Goal: Transaction & Acquisition: Purchase product/service

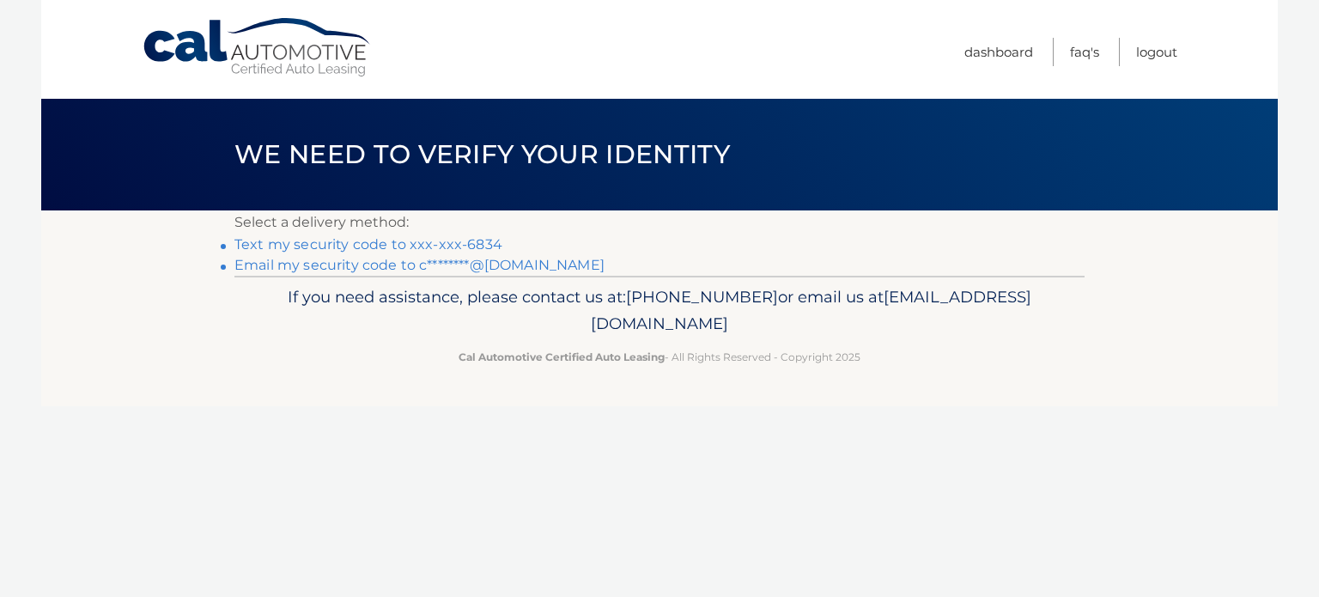
click at [419, 244] on link "Text my security code to xxx-xxx-6834" at bounding box center [368, 244] width 268 height 16
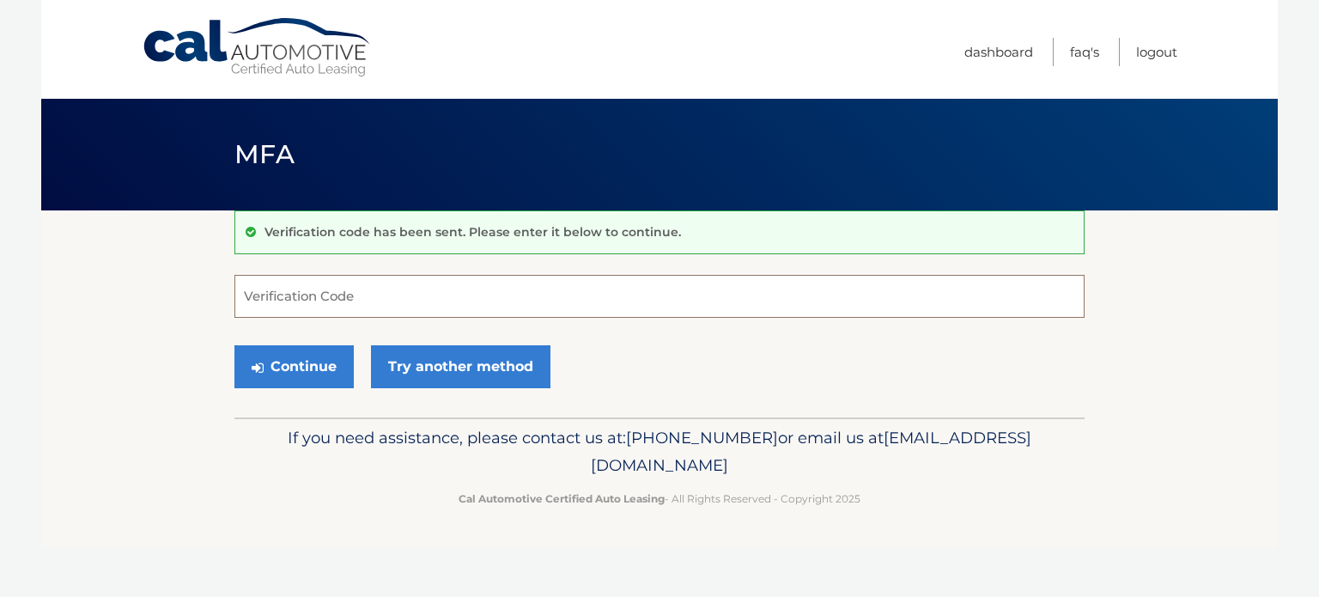
click at [359, 305] on input "Verification Code" at bounding box center [659, 296] width 850 height 43
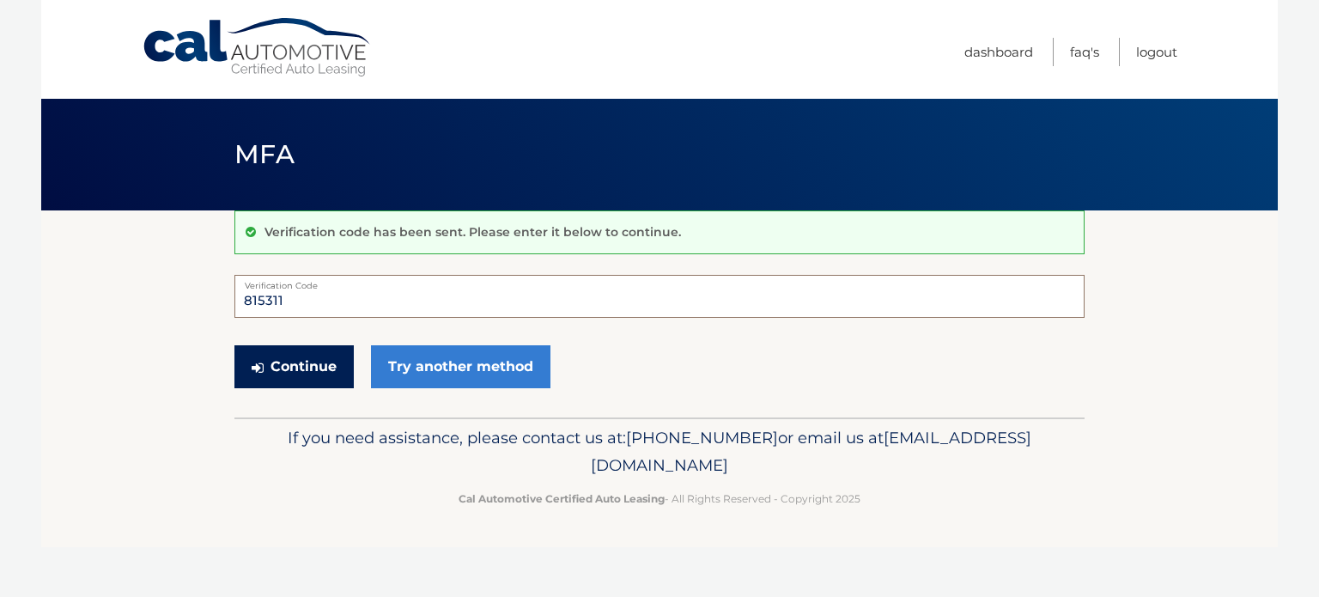
type input "815311"
click at [283, 362] on button "Continue" at bounding box center [293, 366] width 119 height 43
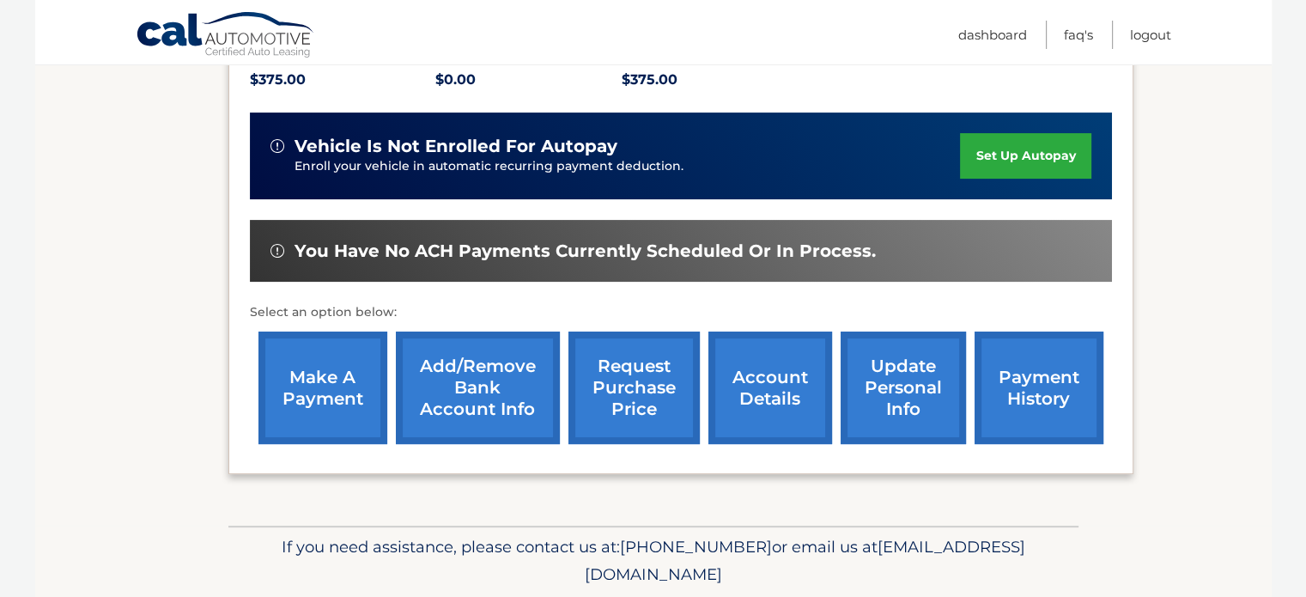
scroll to position [429, 0]
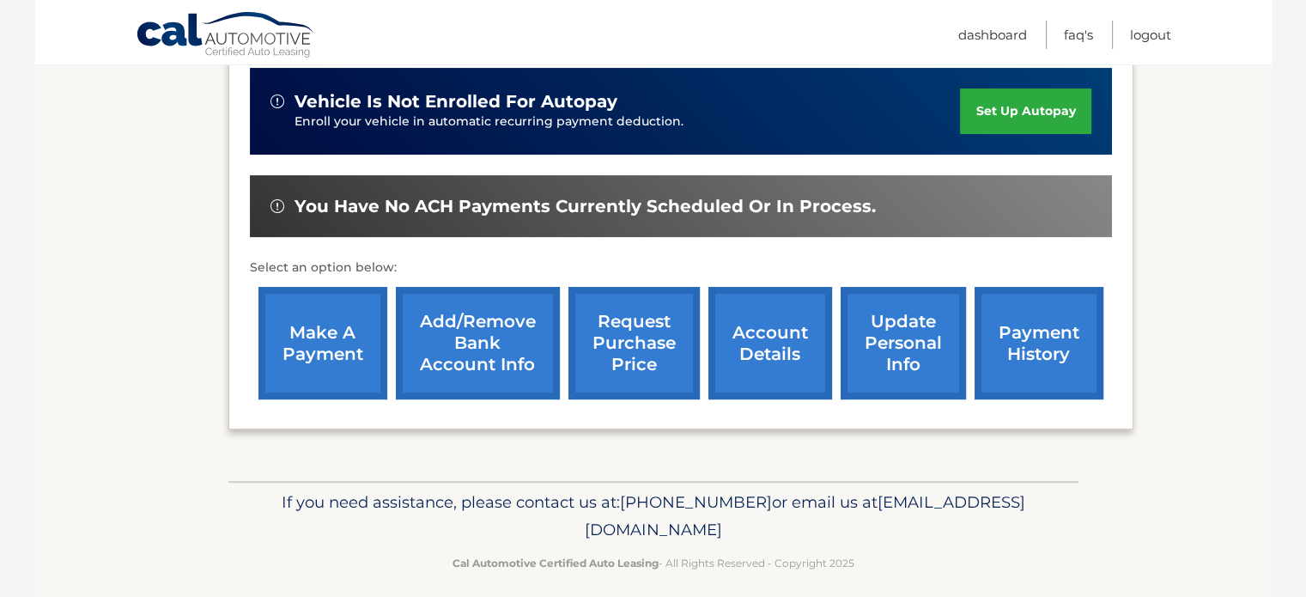
click at [1035, 349] on link "payment history" at bounding box center [1039, 343] width 129 height 112
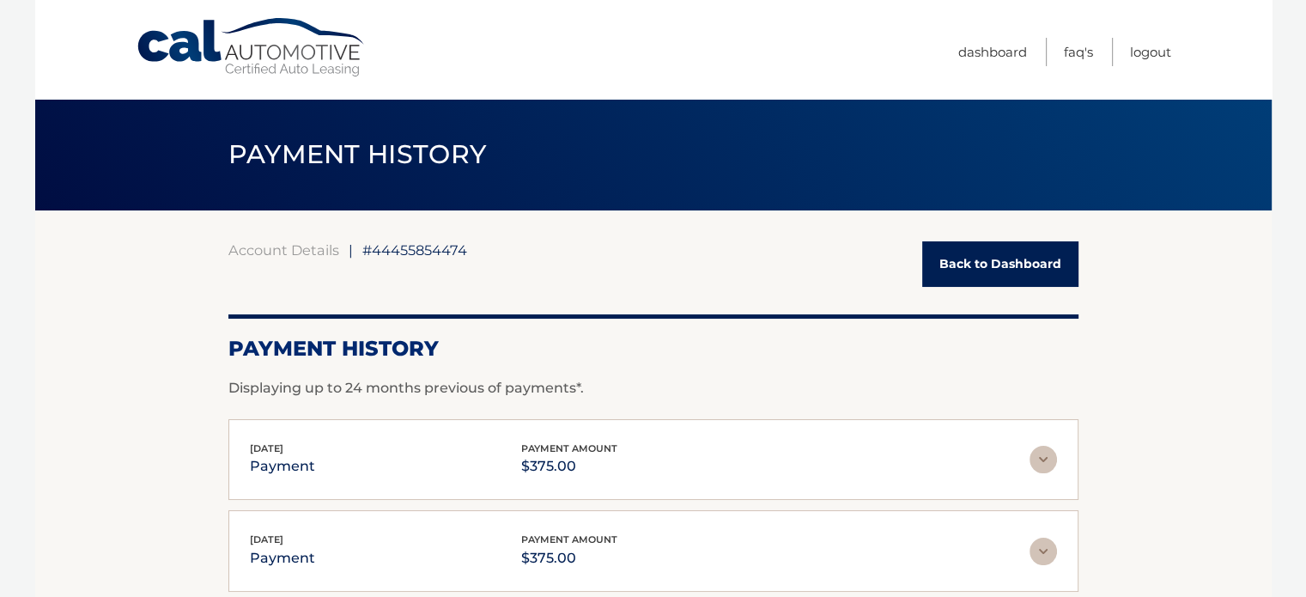
click at [973, 259] on link "Back to Dashboard" at bounding box center [1000, 264] width 156 height 46
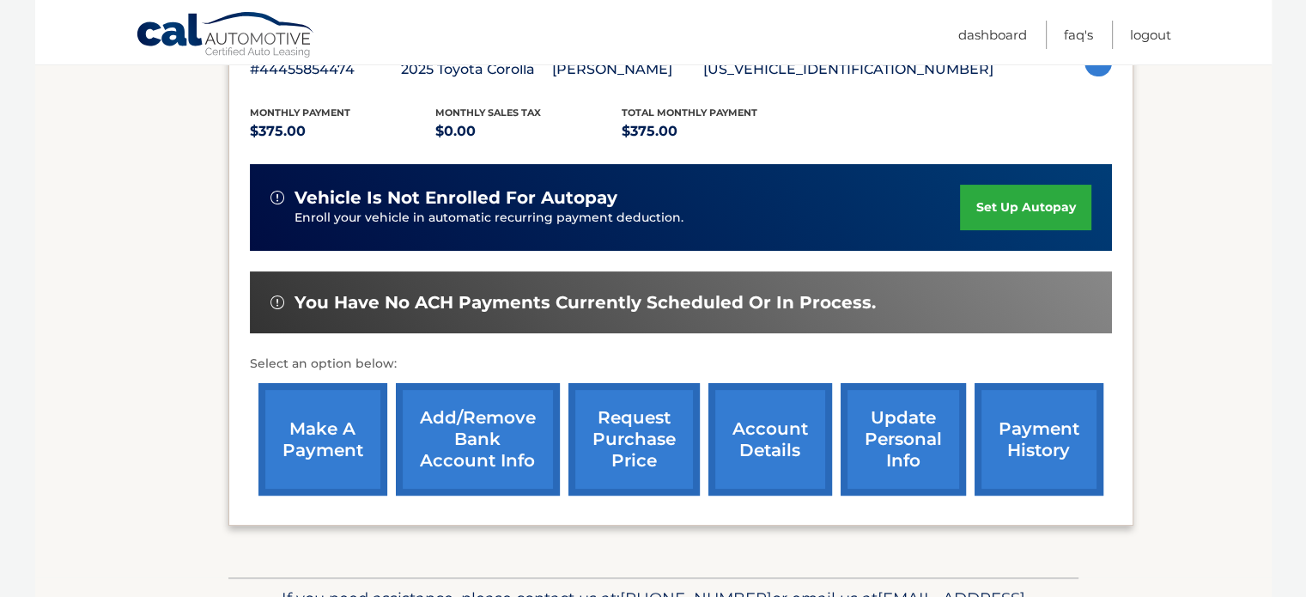
scroll to position [343, 0]
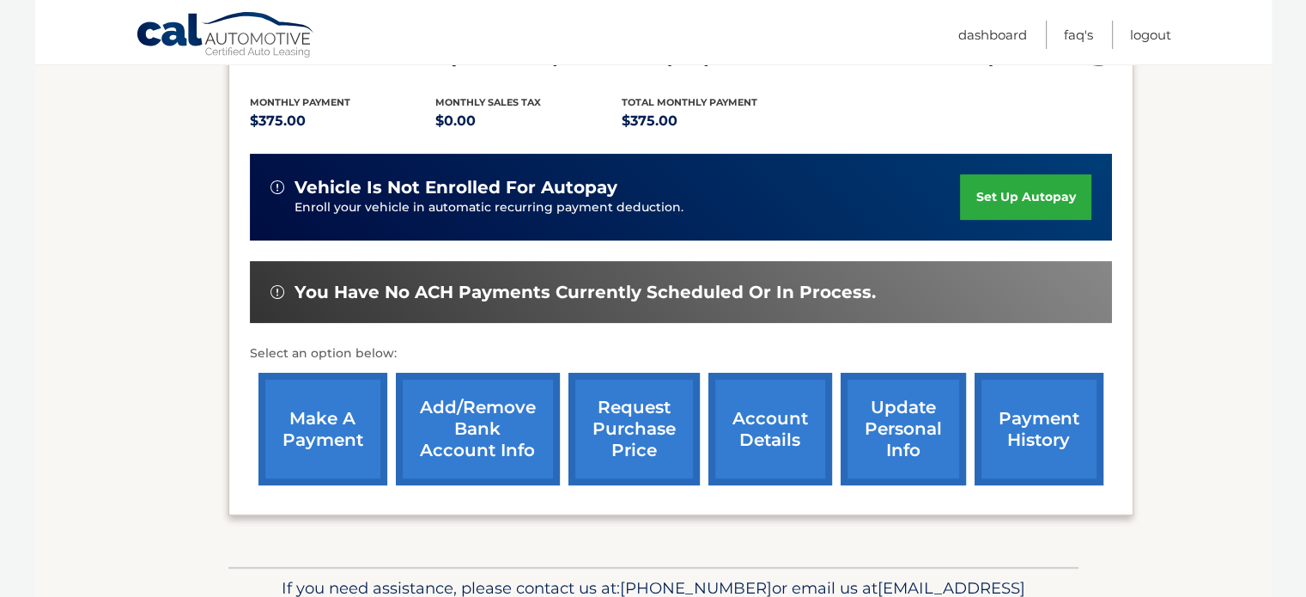
click at [342, 425] on link "make a payment" at bounding box center [322, 429] width 129 height 112
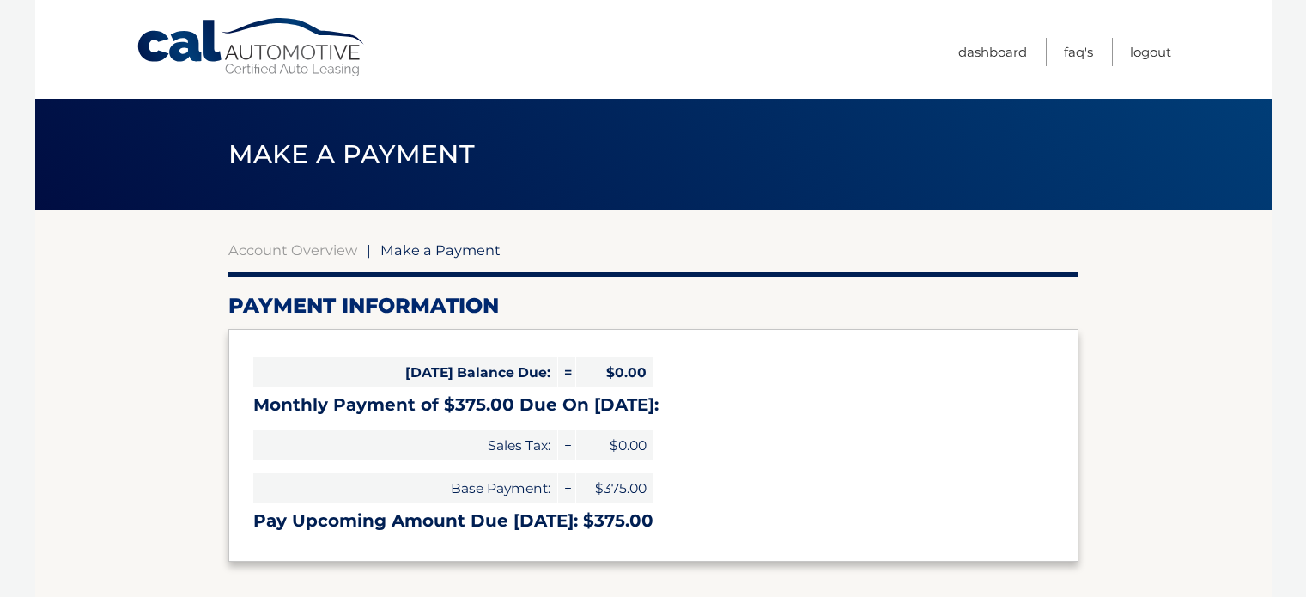
select select "YjM1NWFlYzgtYjY1ZC00ZjYwLTlhNGUtODBmMDkxYzY5YjJi"
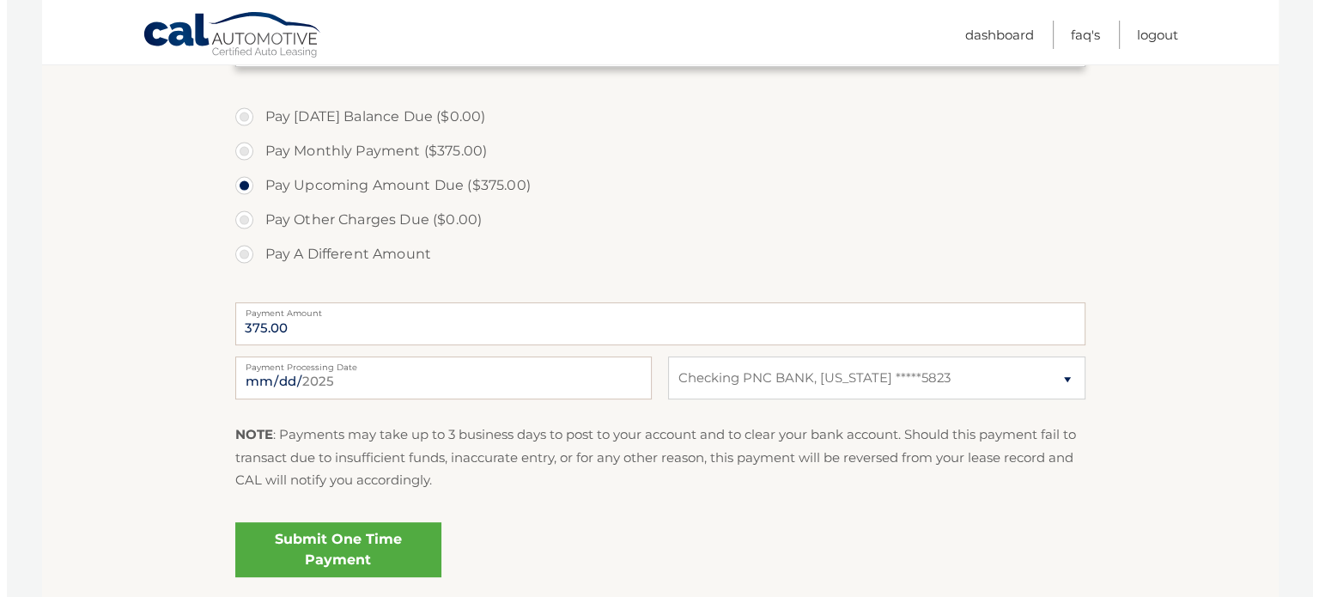
scroll to position [601, 0]
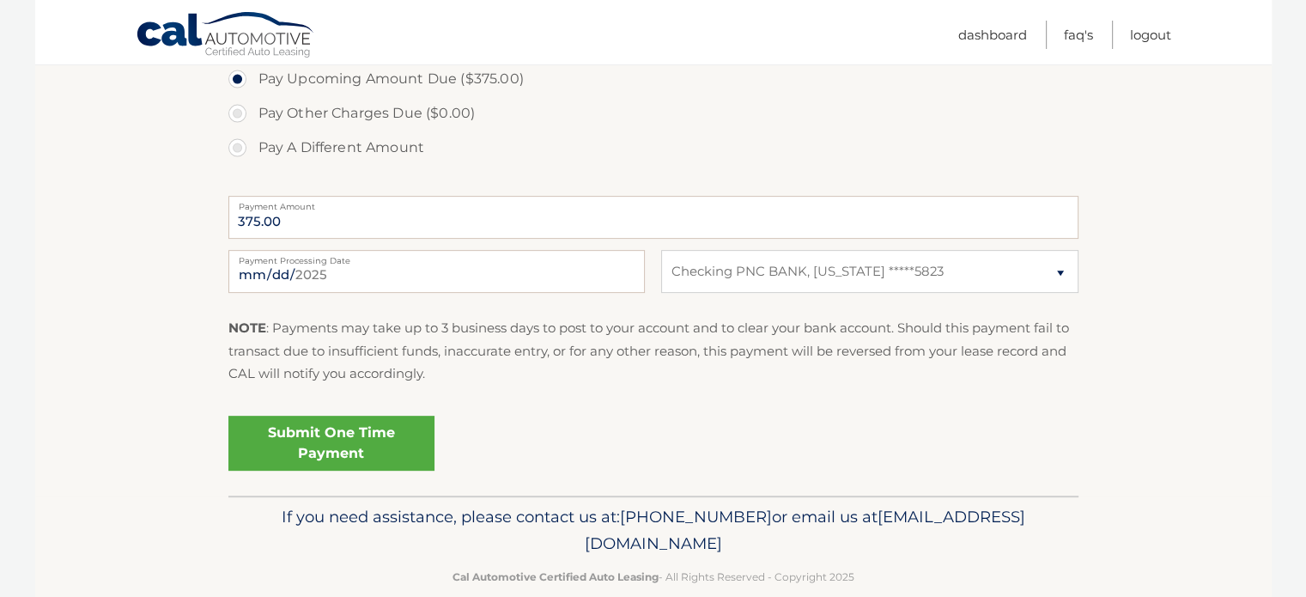
click at [390, 442] on link "Submit One Time Payment" at bounding box center [331, 443] width 206 height 55
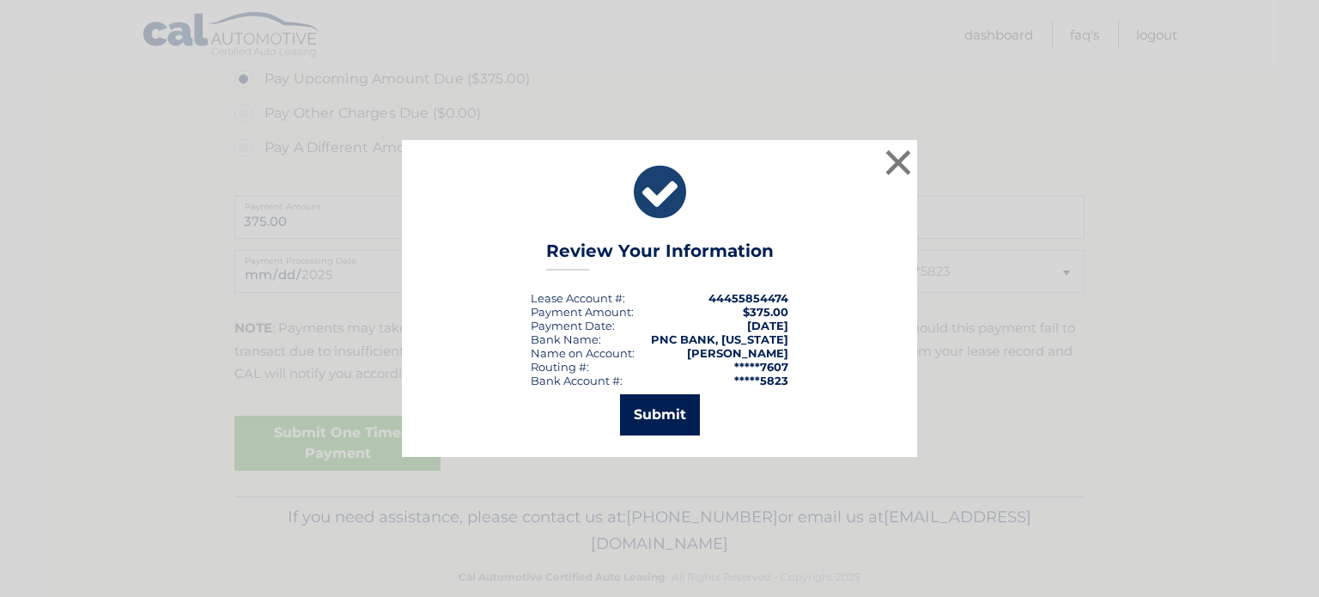
click at [672, 414] on button "Submit" at bounding box center [660, 414] width 80 height 41
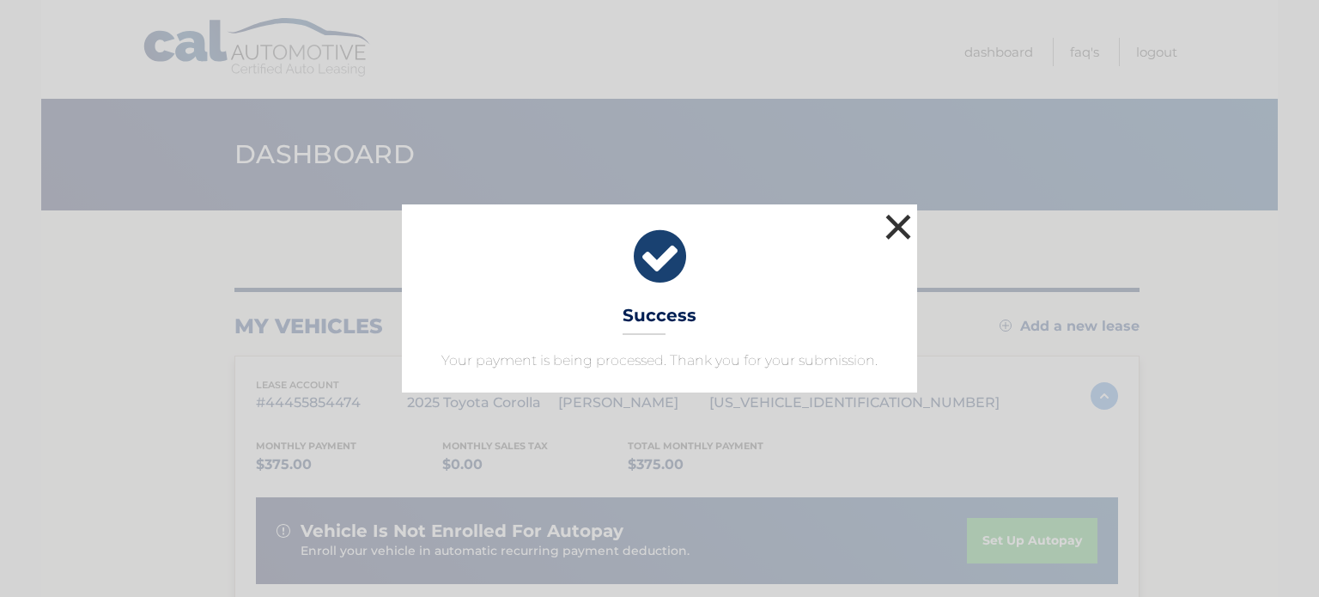
click at [904, 235] on button "×" at bounding box center [898, 227] width 34 height 34
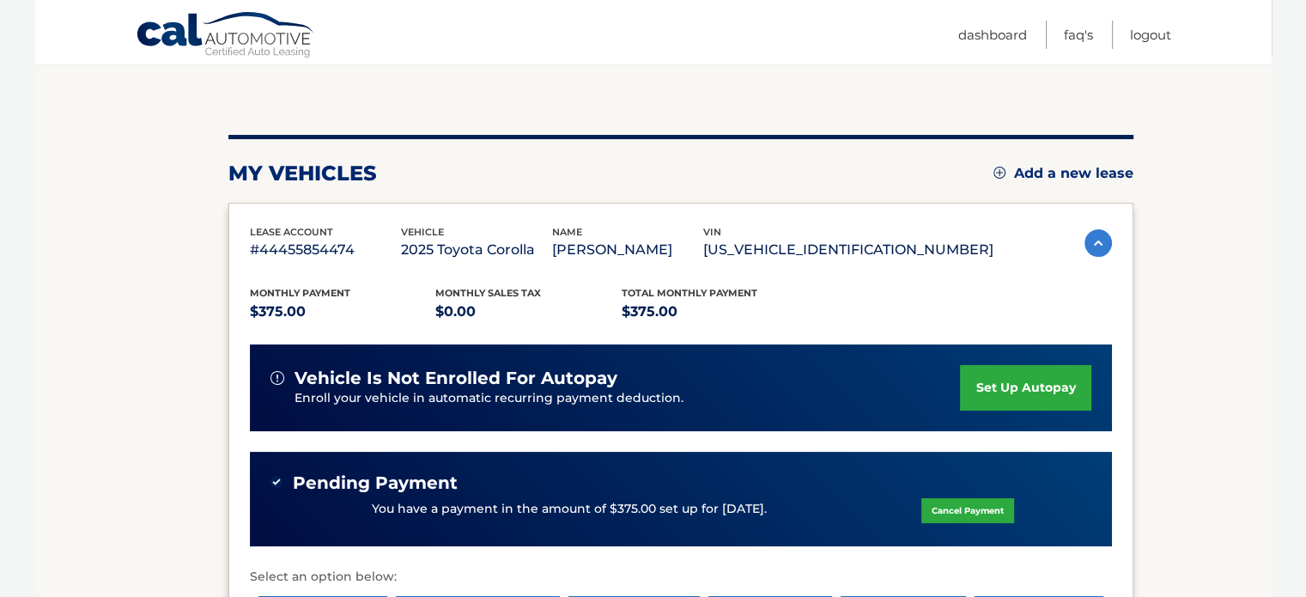
scroll to position [172, 0]
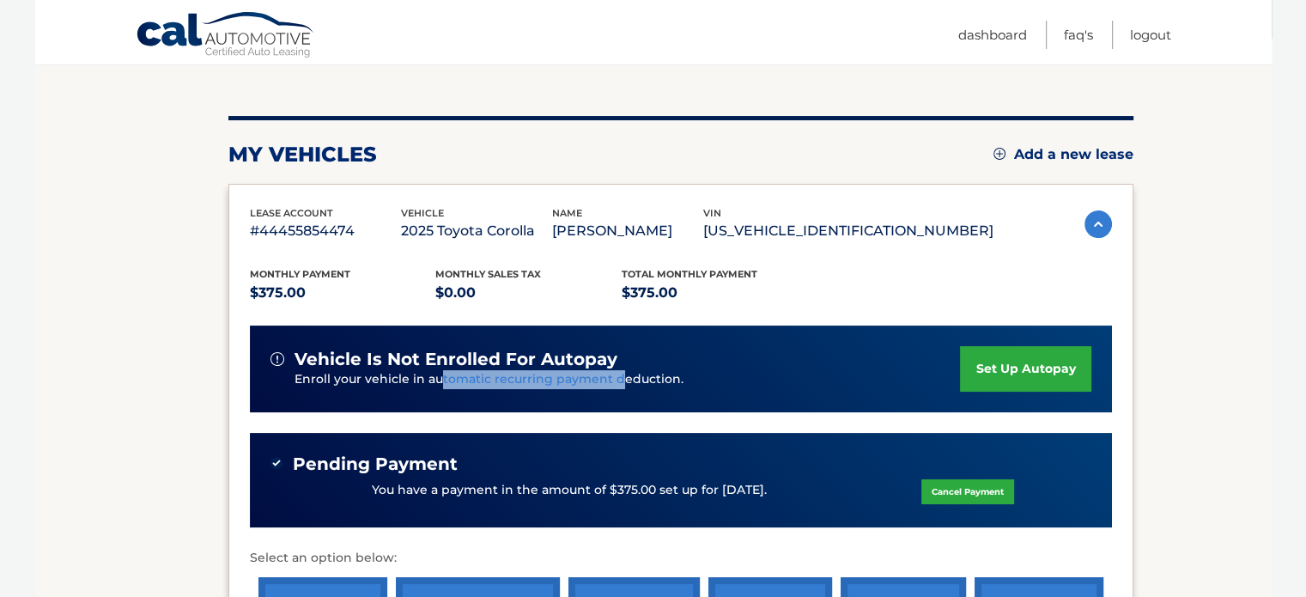
drag, startPoint x: 436, startPoint y: 377, endPoint x: 615, endPoint y: 377, distance: 178.6
click at [615, 377] on p "Enroll your vehicle in automatic recurring payment deduction." at bounding box center [628, 379] width 666 height 19
click at [992, 368] on link "set up autopay" at bounding box center [1025, 369] width 131 height 46
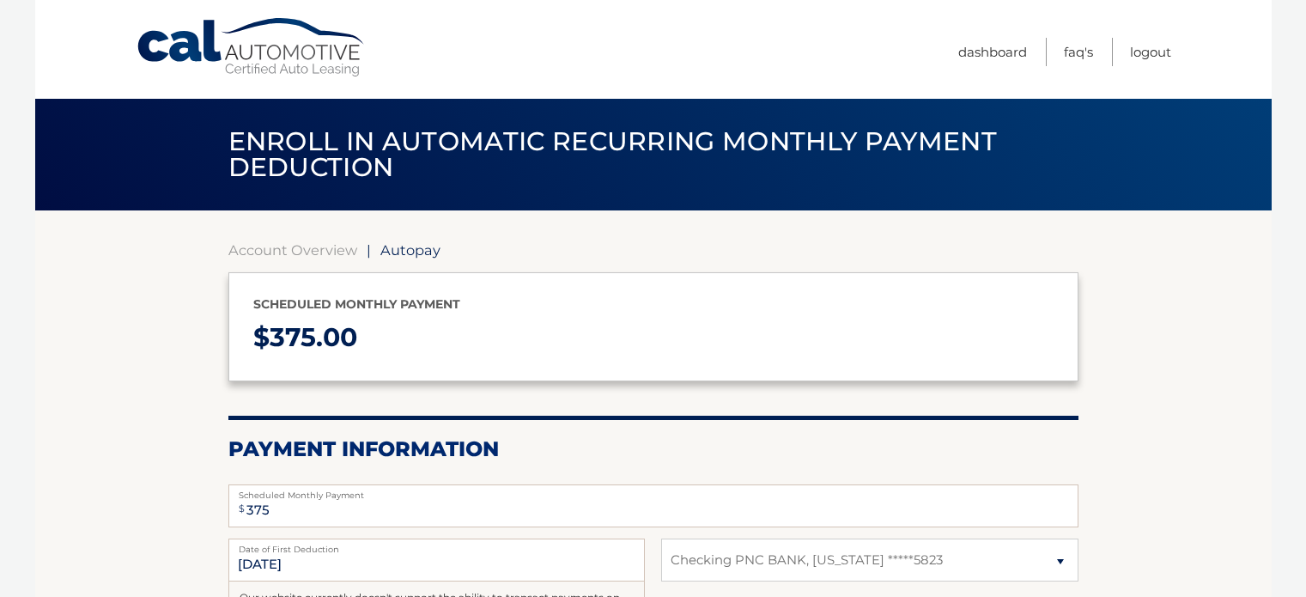
select select "YjM1NWFlYzgtYjY1ZC00ZjYwLTlhNGUtODBmMDkxYzY5YjJi"
